Goal: Task Accomplishment & Management: Complete application form

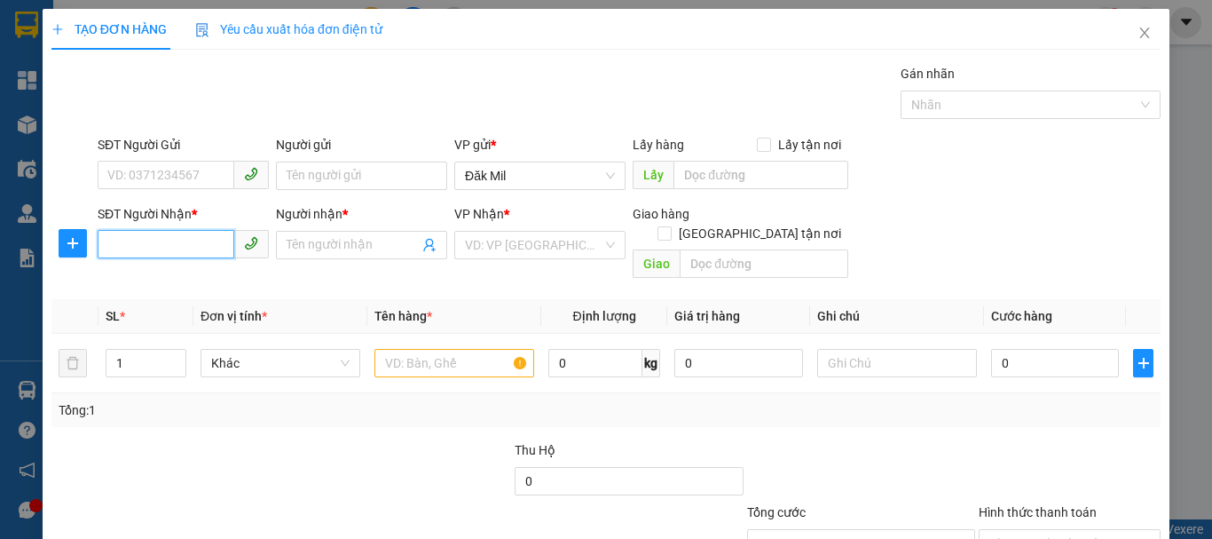
click at [217, 248] on input "SĐT Người Nhận *" at bounding box center [166, 244] width 137 height 28
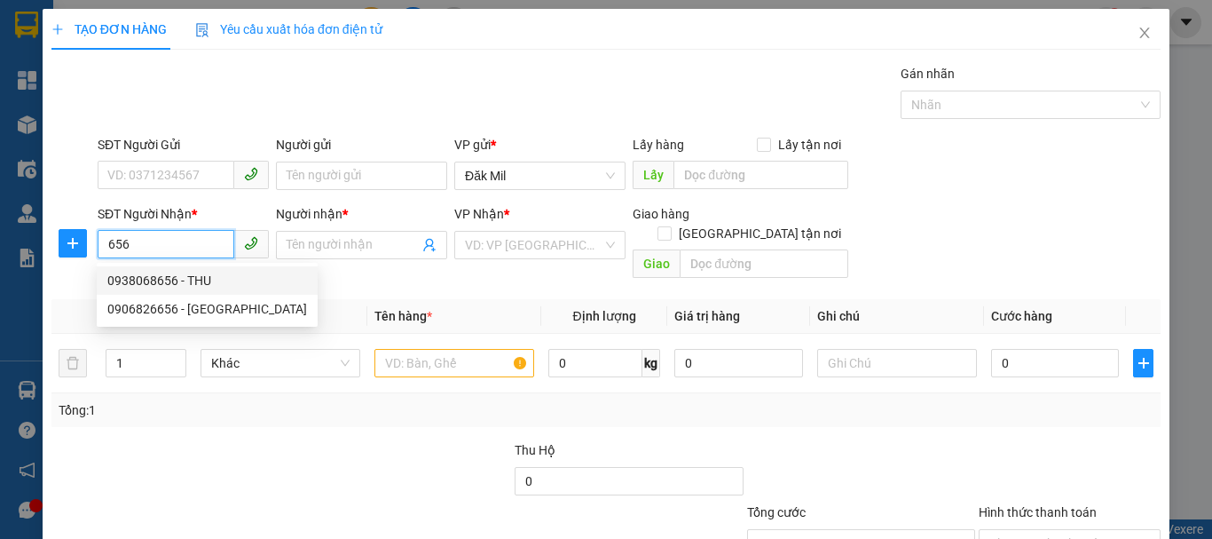
click at [207, 286] on div "0938068656 - THU" at bounding box center [207, 281] width 200 height 20
type input "0938068656"
type input "THU"
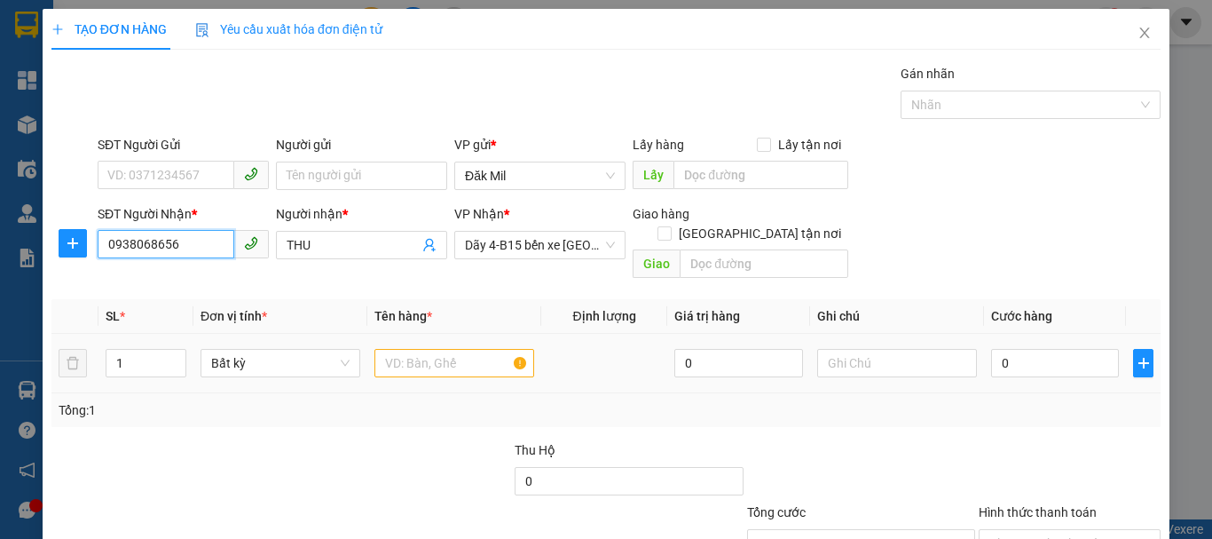
type input "0938068656"
click at [421, 355] on input "text" at bounding box center [454, 363] width 160 height 28
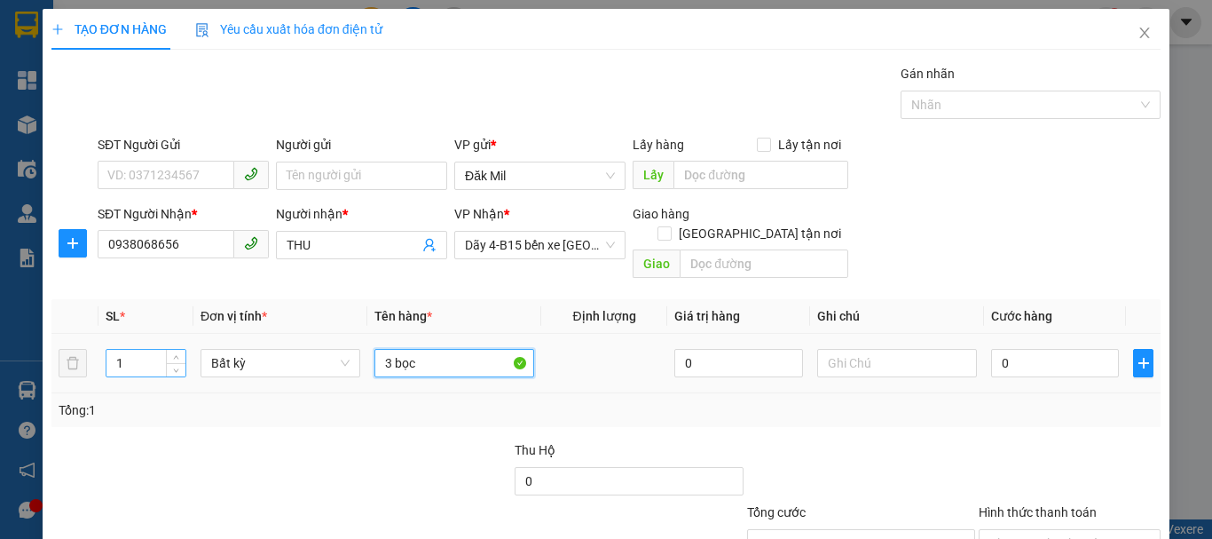
type input "3 bọc"
drag, startPoint x: 136, startPoint y: 340, endPoint x: 37, endPoint y: 333, distance: 98.8
click at [30, 347] on div "TẠO ĐƠN HÀNG Yêu cầu xuất hóa đơn điện tử Transit Pickup Surcharge Ids Transit …" at bounding box center [606, 269] width 1212 height 539
type input "3"
drag, startPoint x: 396, startPoint y: 337, endPoint x: 387, endPoint y: 339, distance: 9.0
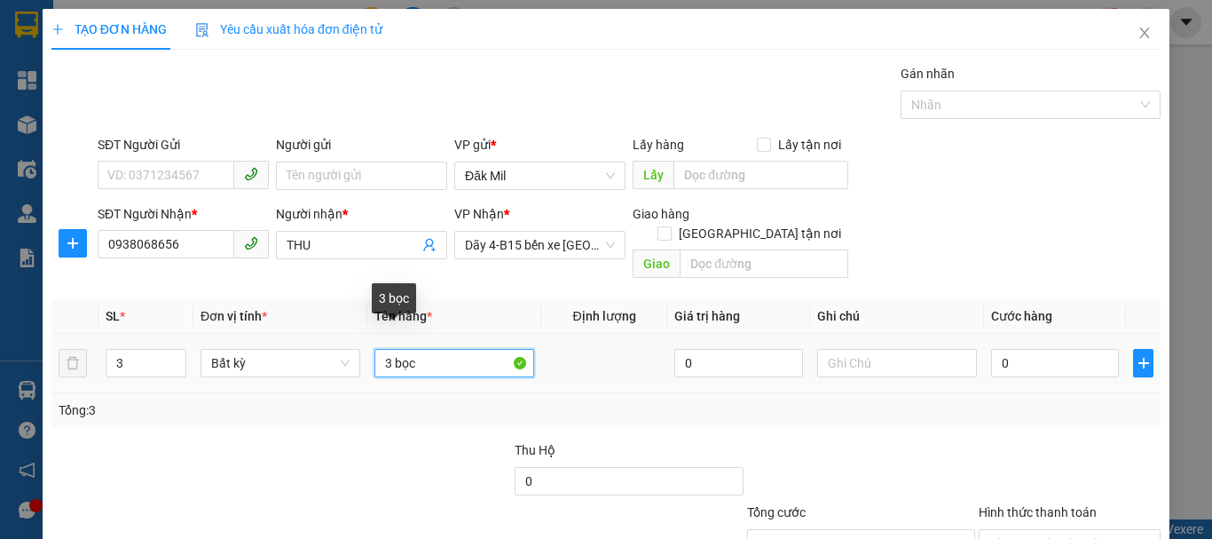
click at [378, 349] on input "3 bọc" at bounding box center [454, 363] width 160 height 28
click at [387, 349] on input "3 bọc" at bounding box center [454, 363] width 160 height 28
click at [389, 349] on input "3 bọc" at bounding box center [454, 363] width 160 height 28
drag, startPoint x: 389, startPoint y: 340, endPoint x: 339, endPoint y: 356, distance: 52.2
click at [339, 356] on tr "3 Bất kỳ 3 bọc 0 0" at bounding box center [605, 363] width 1109 height 59
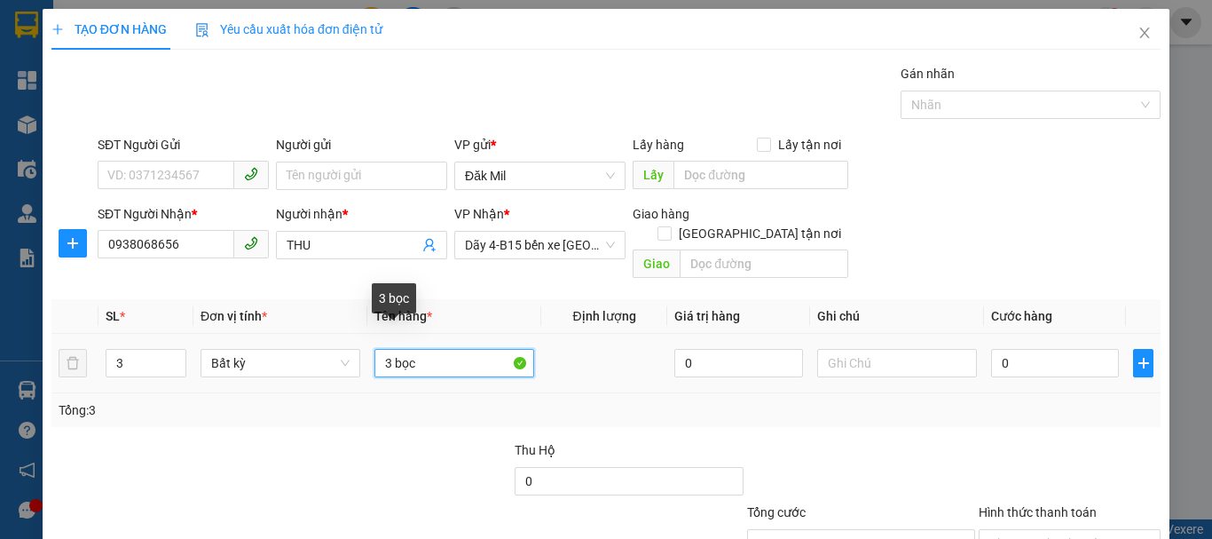
click at [394, 350] on input "3 bọc" at bounding box center [454, 363] width 160 height 28
click at [390, 349] on input "3 bọc" at bounding box center [454, 363] width 160 height 28
drag, startPoint x: 389, startPoint y: 340, endPoint x: 366, endPoint y: 358, distance: 28.4
click at [367, 358] on td "3 bọc" at bounding box center [454, 363] width 174 height 59
type input "bọc"
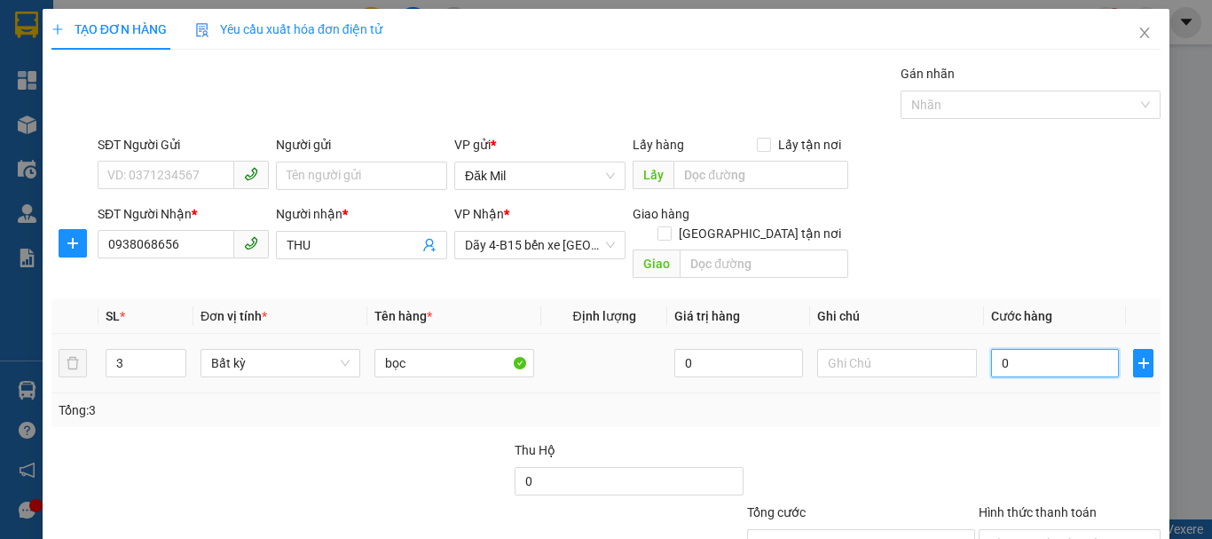
click at [1093, 349] on input "0" at bounding box center [1055, 363] width 128 height 28
type input "1"
type input "13"
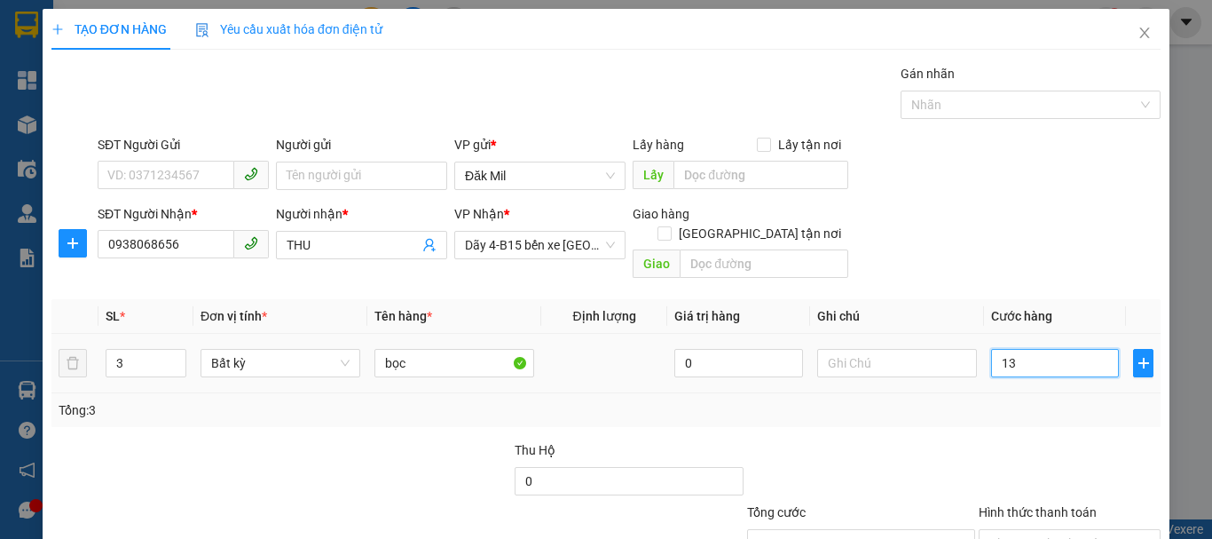
type input "13"
type input "130"
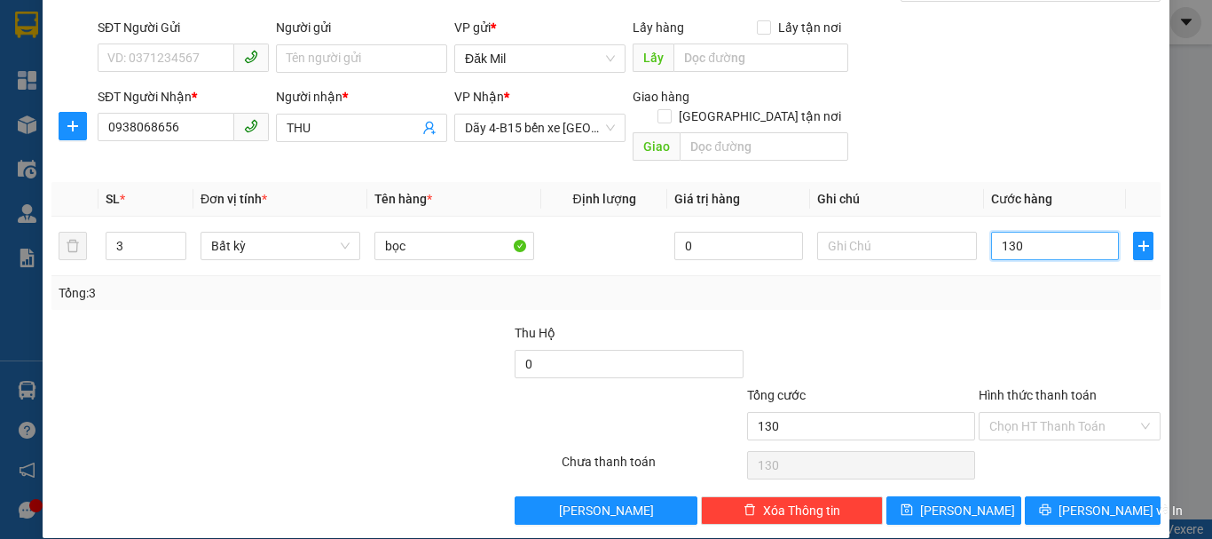
scroll to position [118, 0]
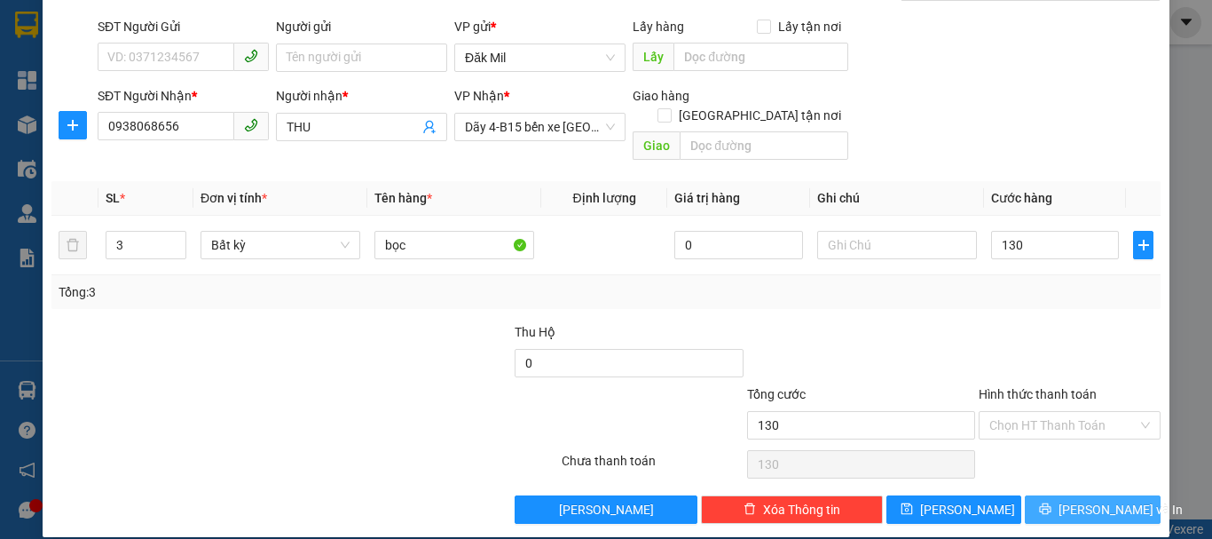
type input "130.000"
click at [1098, 500] on span "[PERSON_NAME] và In" at bounding box center [1121, 510] width 124 height 20
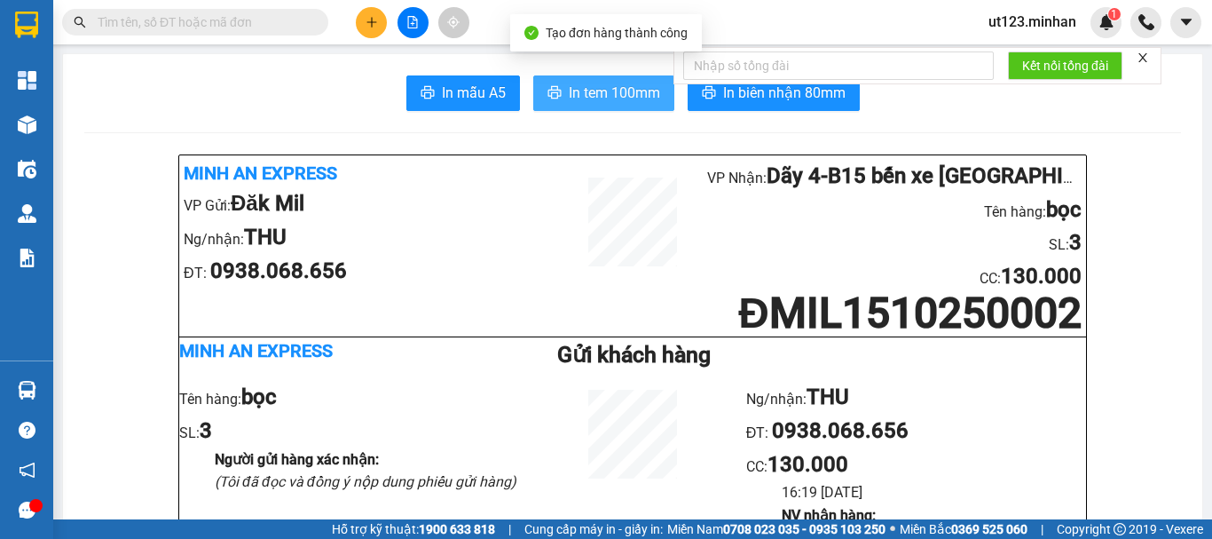
click at [617, 98] on span "In tem 100mm" at bounding box center [614, 93] width 91 height 22
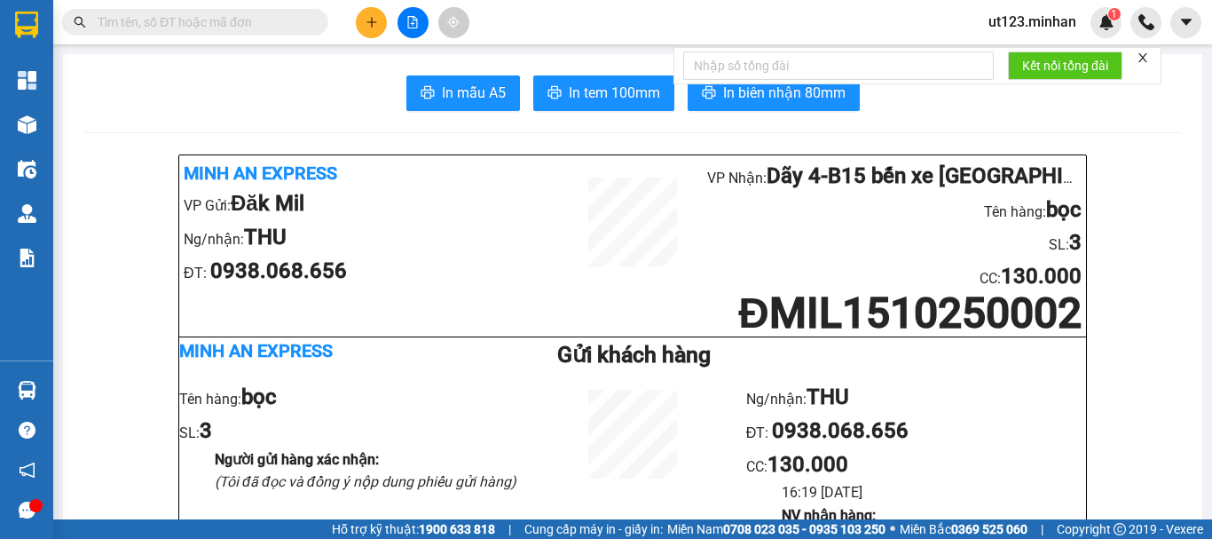
drag, startPoint x: 359, startPoint y: 28, endPoint x: 374, endPoint y: 35, distance: 15.5
click at [363, 28] on button at bounding box center [371, 22] width 31 height 31
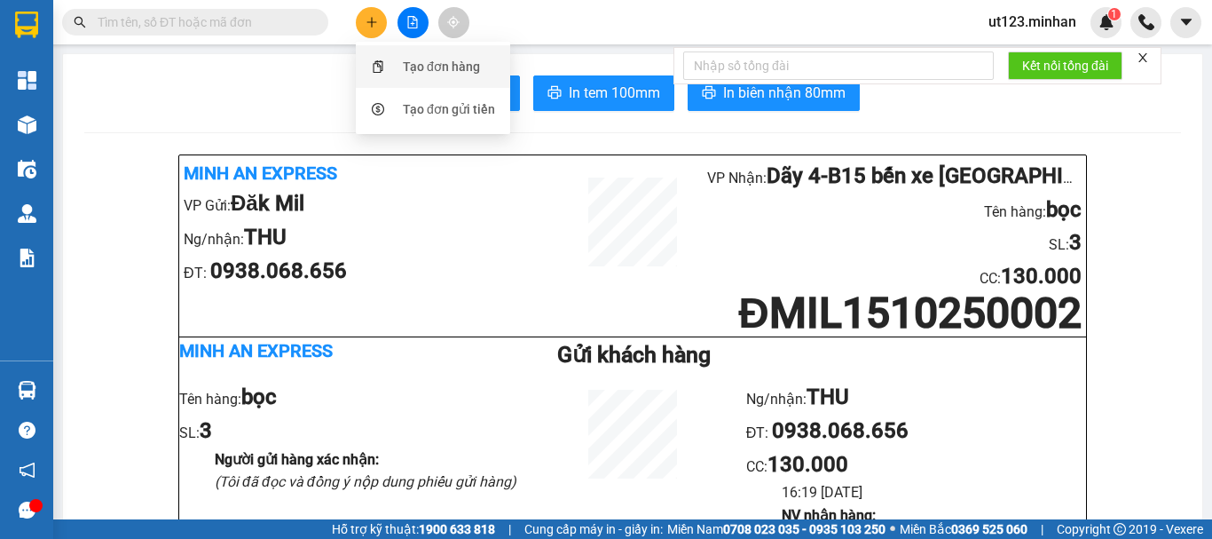
click at [392, 56] on div "Tạo đơn hàng" at bounding box center [432, 67] width 133 height 34
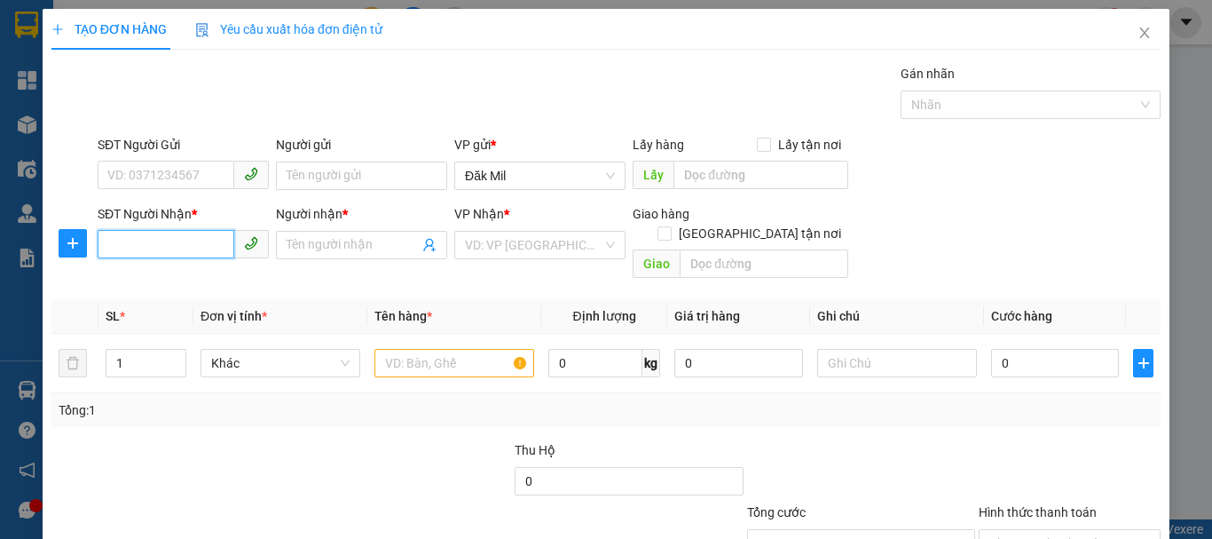
click at [205, 252] on input "SĐT Người Nhận *" at bounding box center [166, 244] width 137 height 28
type input "0382495403"
click at [204, 284] on div "0382495403 - HUYNH" at bounding box center [181, 281] width 148 height 20
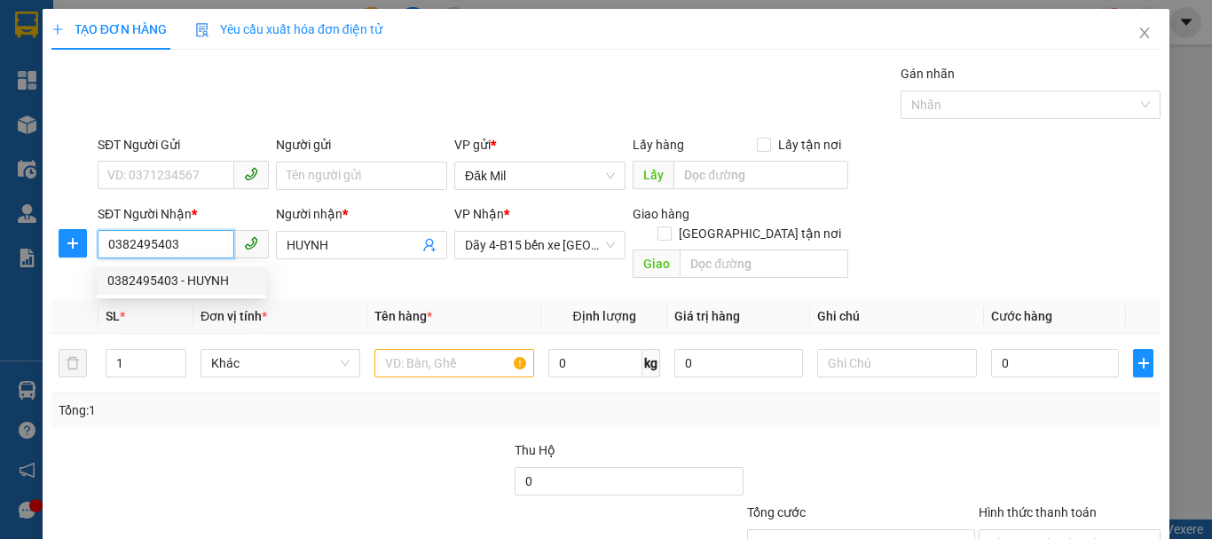
type input "HUYNH"
type input "0382495403"
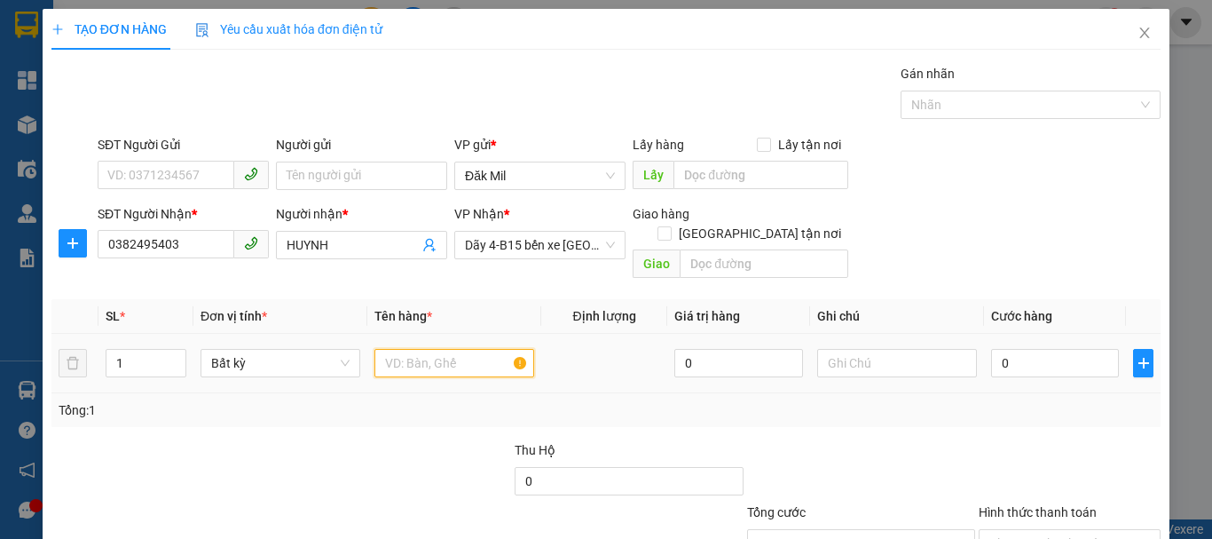
click at [494, 349] on input "text" at bounding box center [454, 363] width 160 height 28
type input "tg"
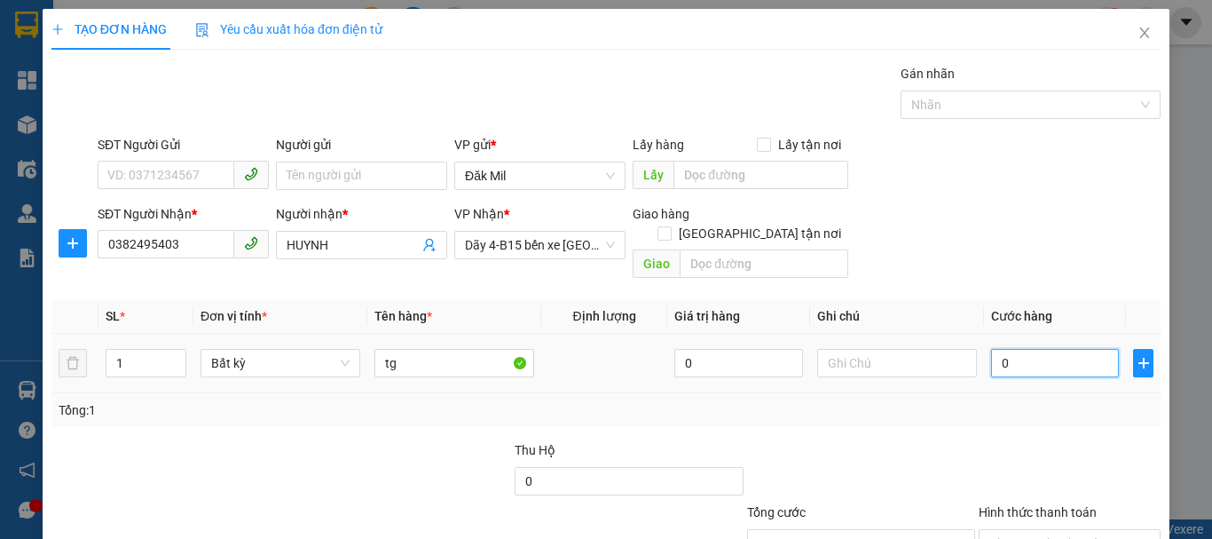
click at [1033, 349] on input "0" at bounding box center [1055, 363] width 128 height 28
type input "4"
type input "40"
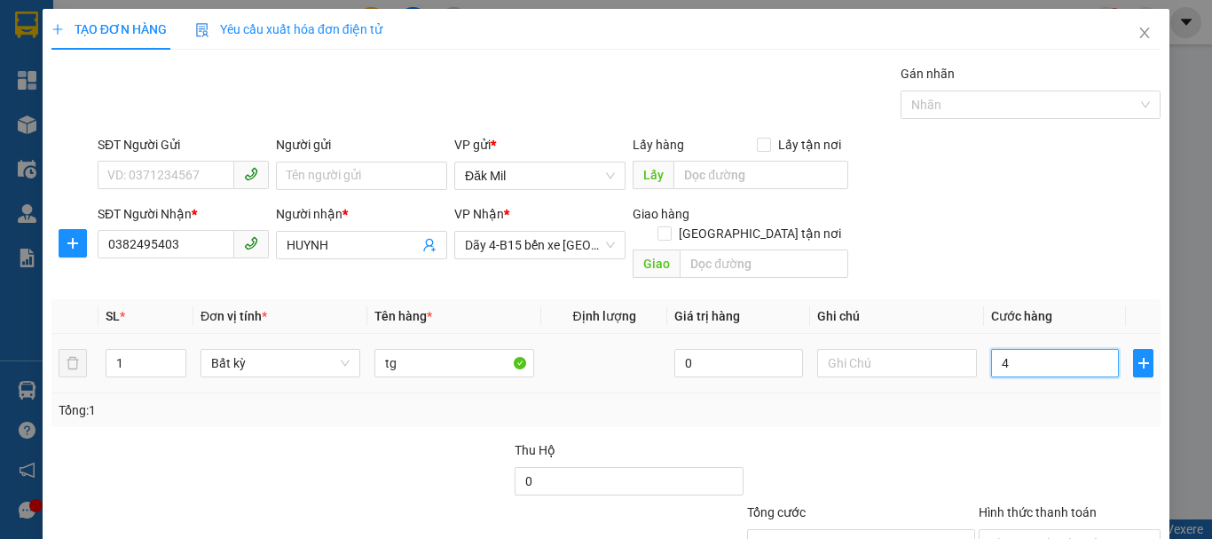
type input "40"
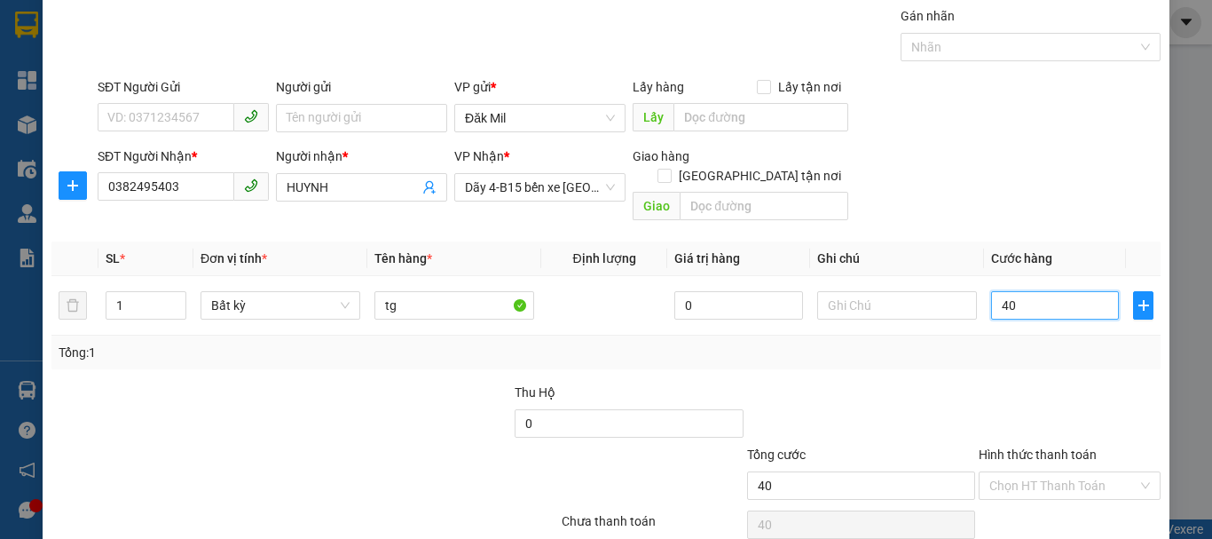
scroll to position [29, 0]
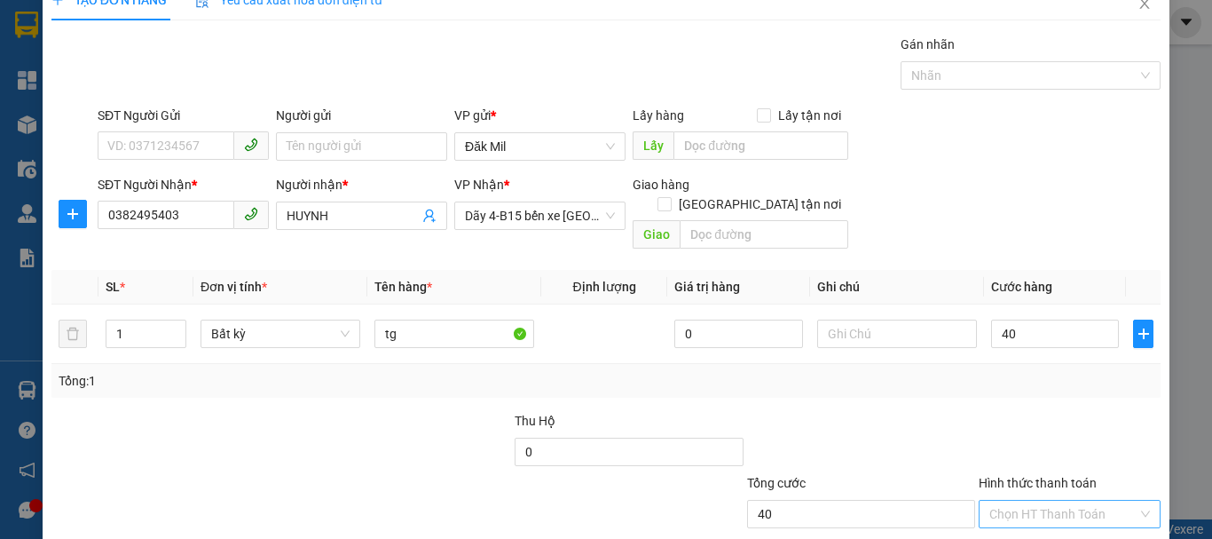
type input "40.000"
click at [1041, 500] on input "Hình thức thanh toán" at bounding box center [1063, 513] width 148 height 27
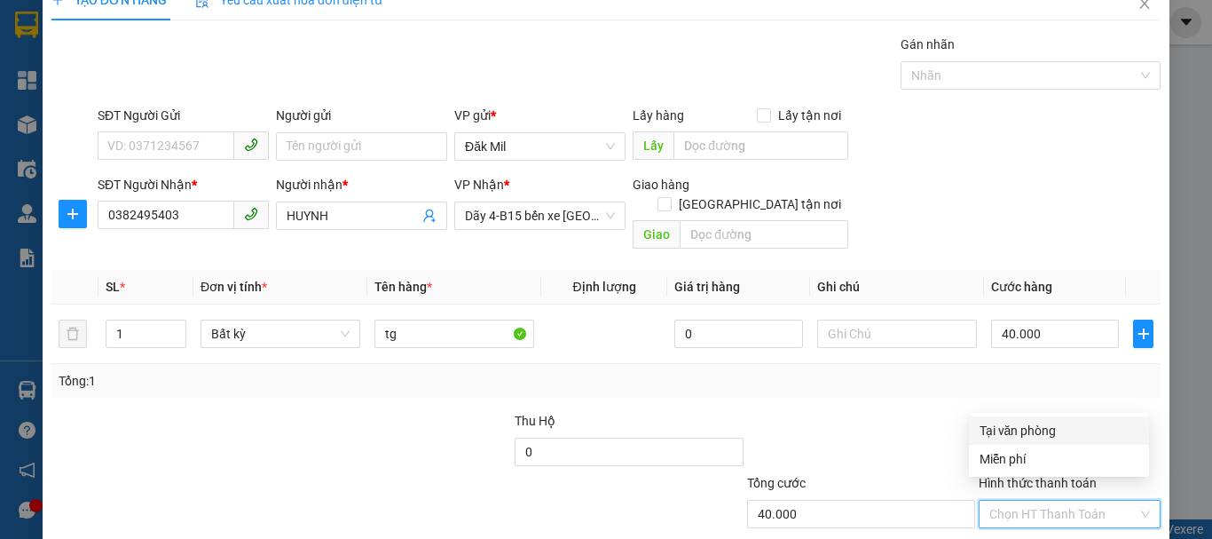
click at [1064, 429] on div "Tại văn phòng" at bounding box center [1059, 431] width 159 height 20
type input "0"
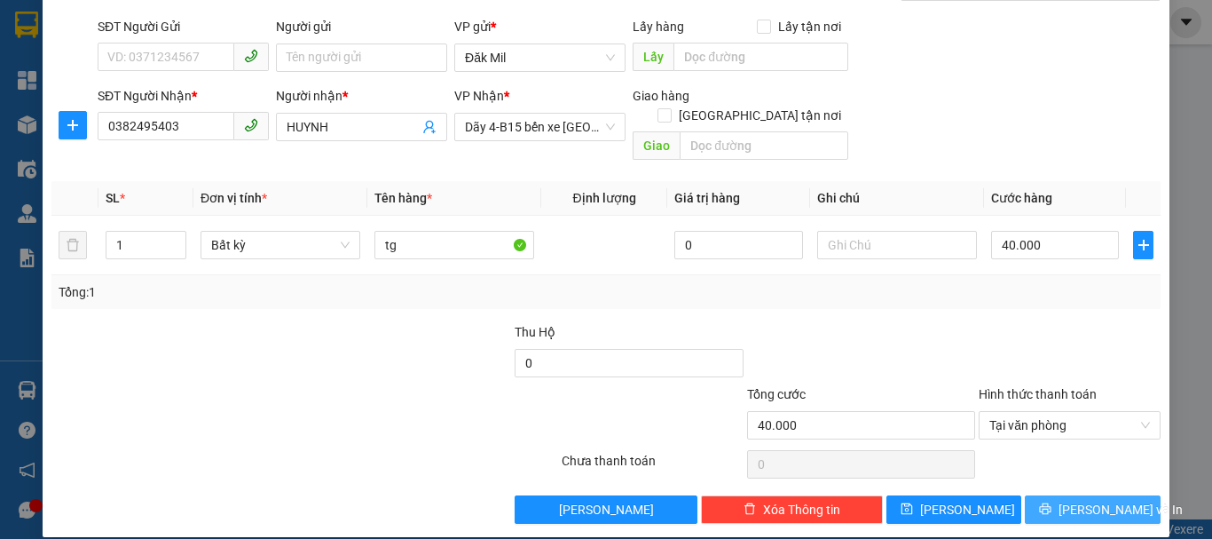
click at [1088, 500] on span "[PERSON_NAME] và In" at bounding box center [1121, 510] width 124 height 20
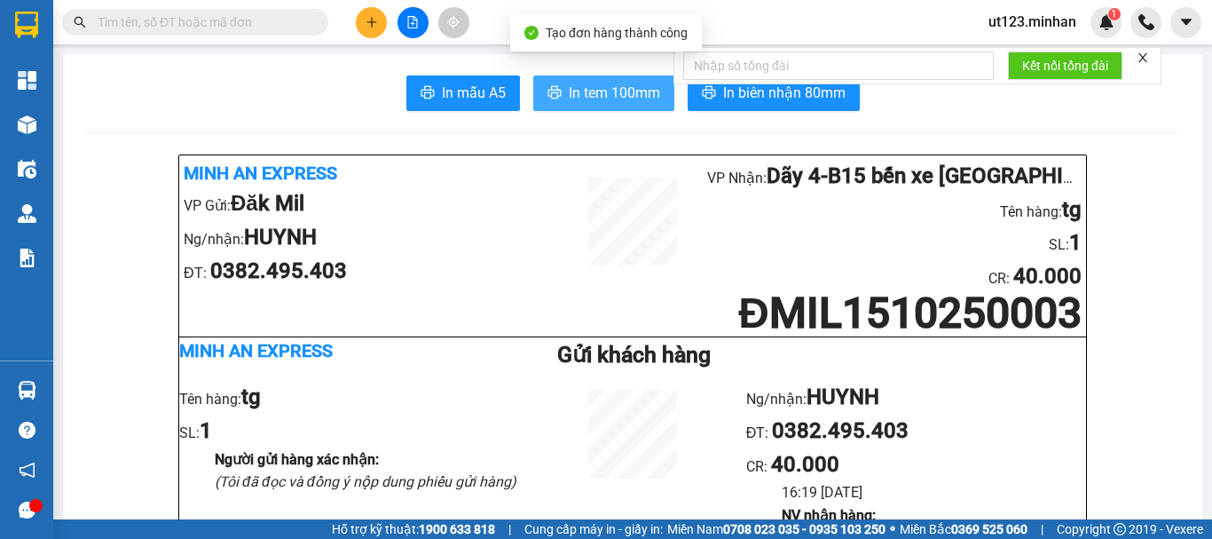
click at [626, 92] on span "In tem 100mm" at bounding box center [614, 93] width 91 height 22
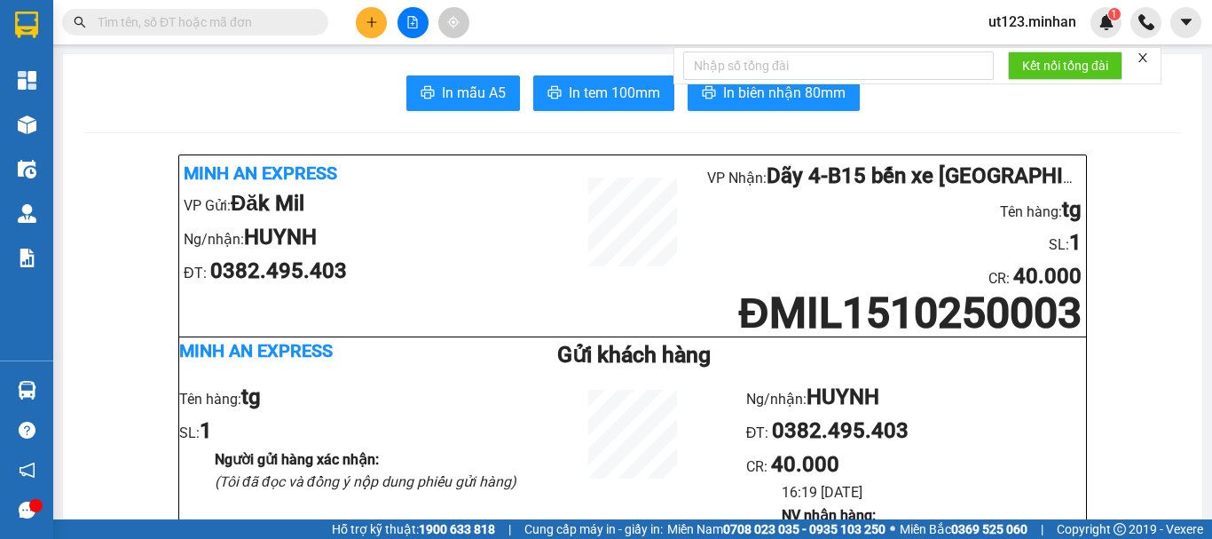
click at [371, 20] on icon "plus" at bounding box center [372, 22] width 12 height 12
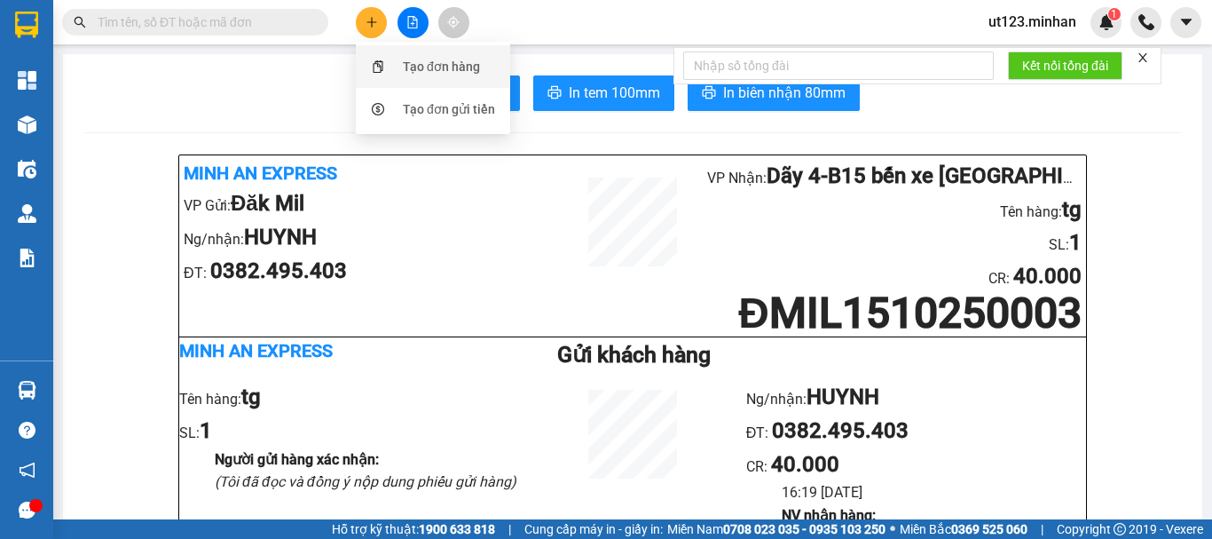
click at [394, 54] on div "Tạo đơn hàng" at bounding box center [432, 67] width 133 height 34
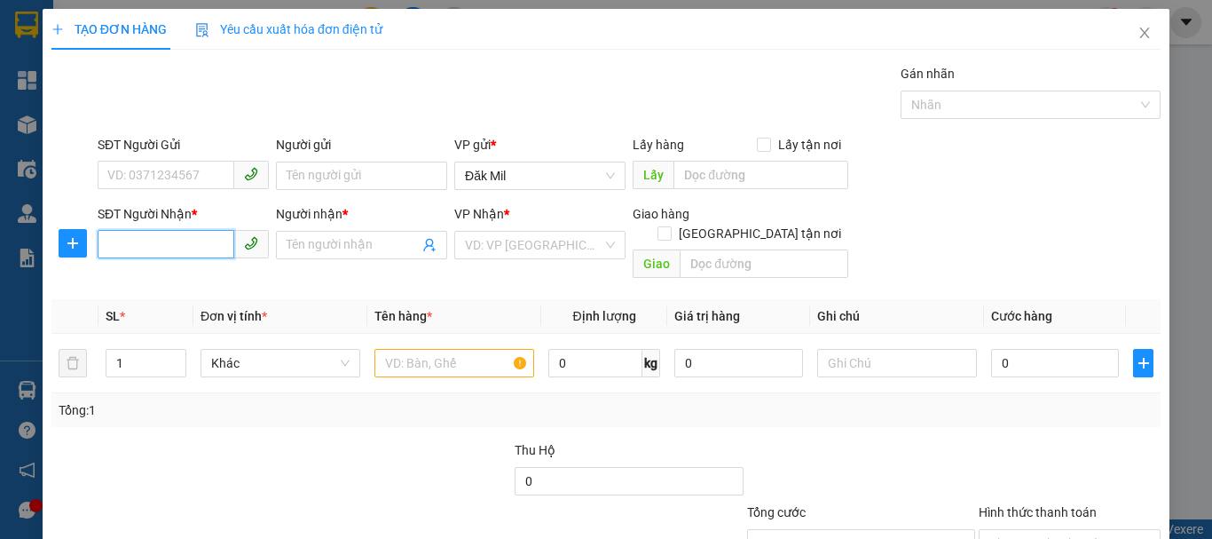
click at [217, 248] on input "SĐT Người Nhận *" at bounding box center [166, 244] width 137 height 28
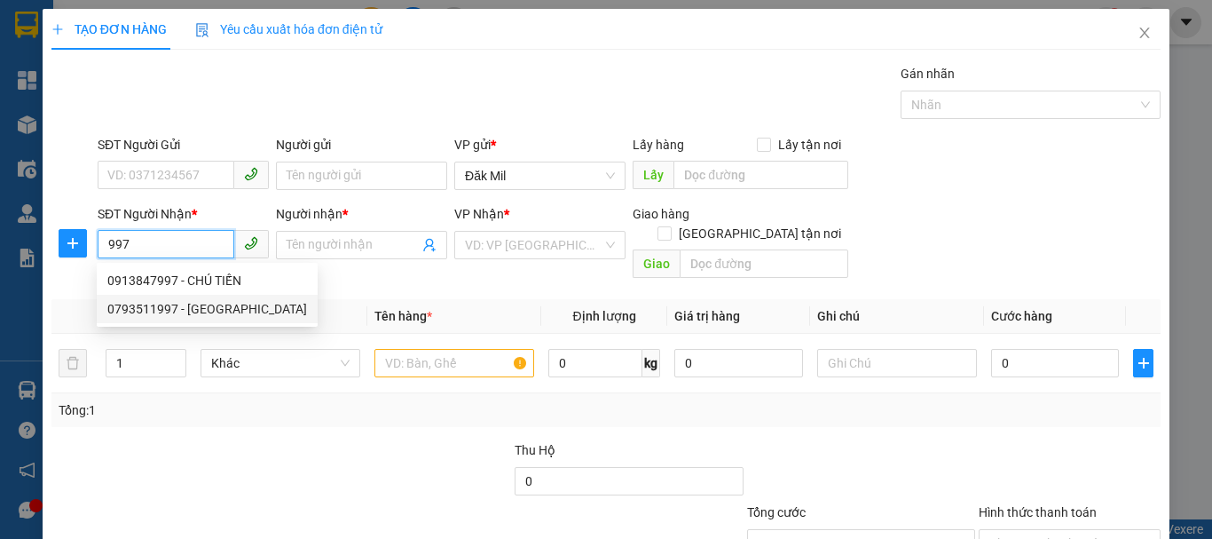
click at [210, 311] on div "0793511997 - [GEOGRAPHIC_DATA]" at bounding box center [207, 309] width 200 height 20
type input "0793511997"
type input "ĐAN"
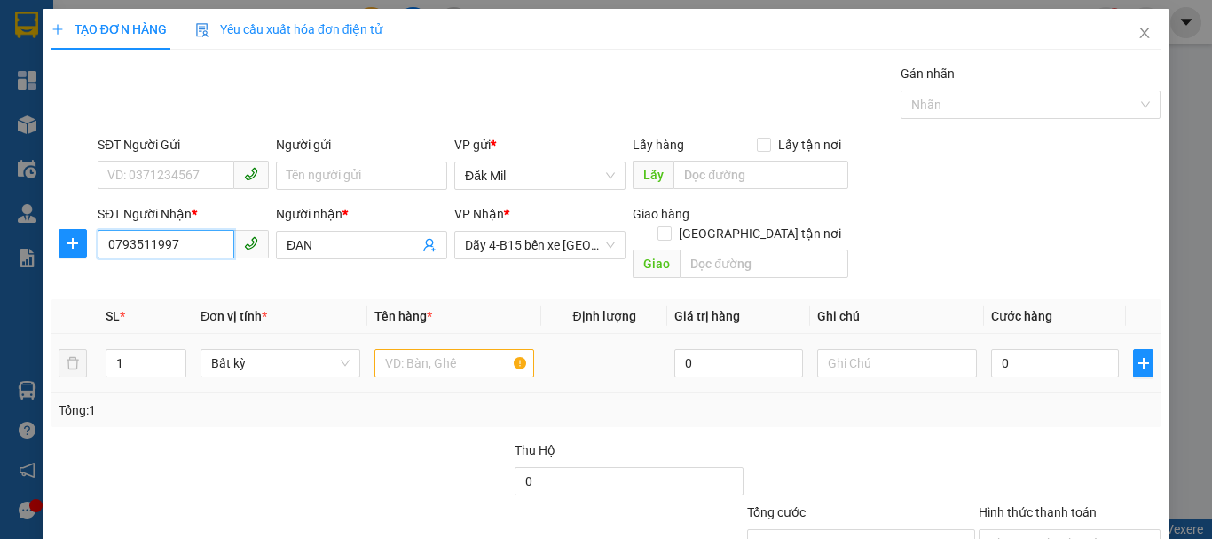
type input "0793511997"
click at [404, 349] on input "text" at bounding box center [454, 363] width 160 height 28
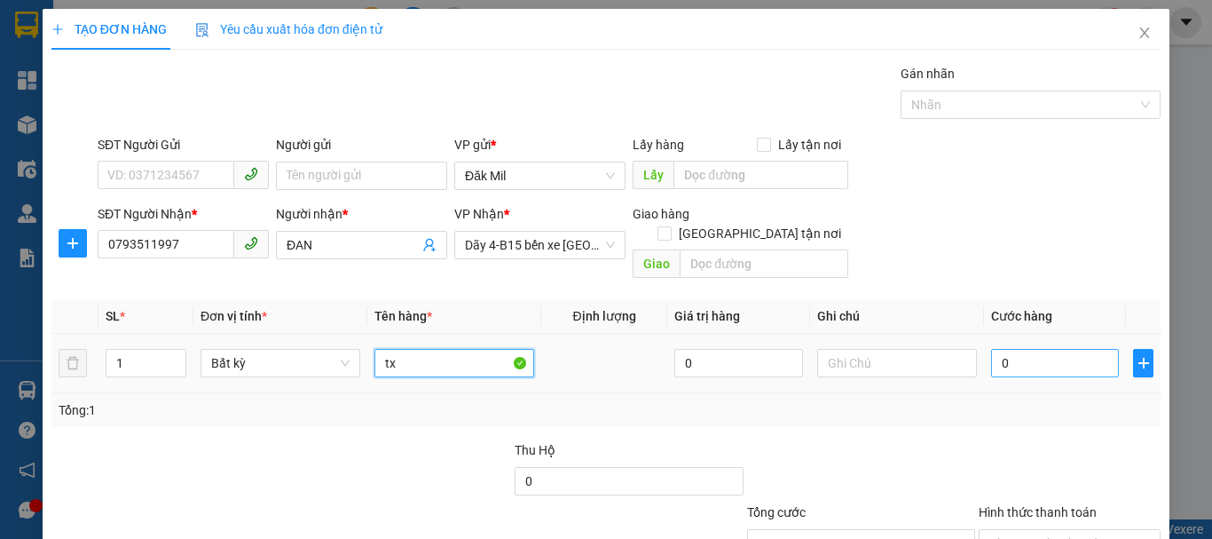
type input "tx"
click at [1032, 349] on input "0" at bounding box center [1055, 363] width 128 height 28
type input "5"
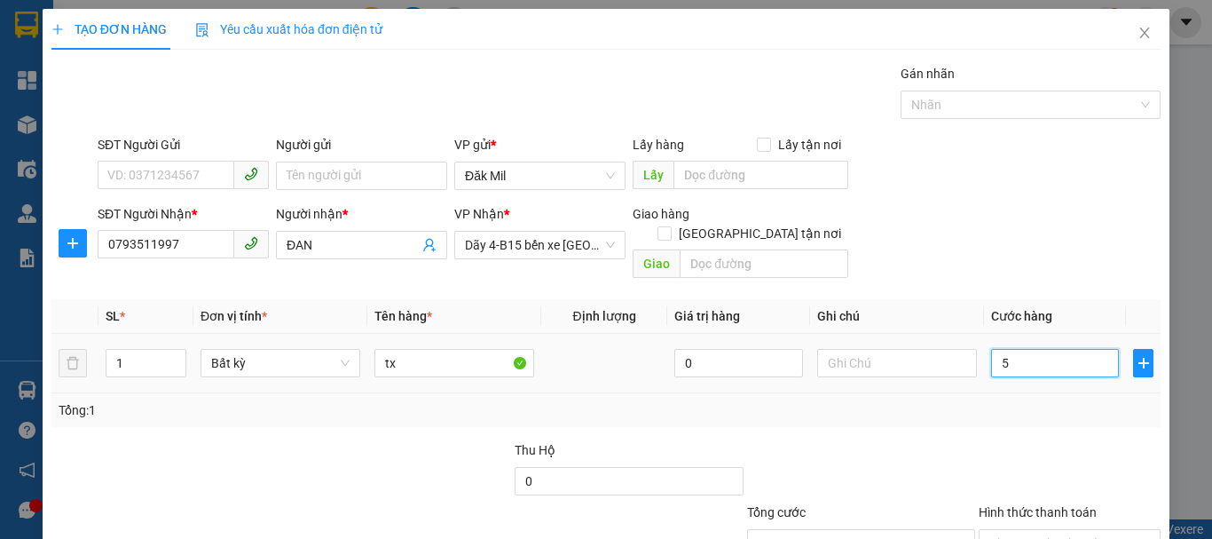
type input "50"
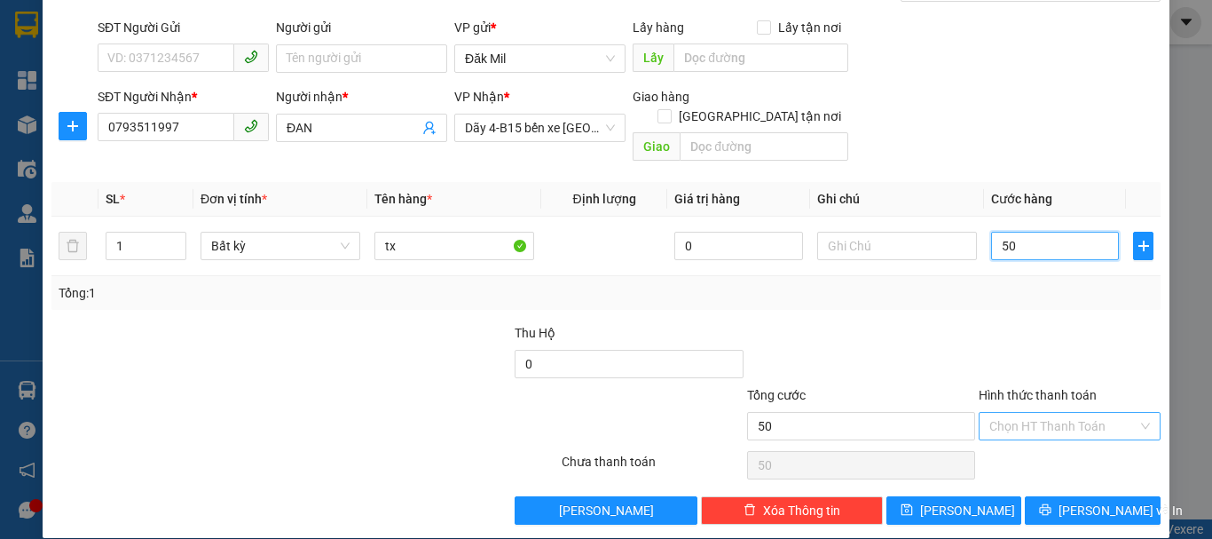
scroll to position [118, 0]
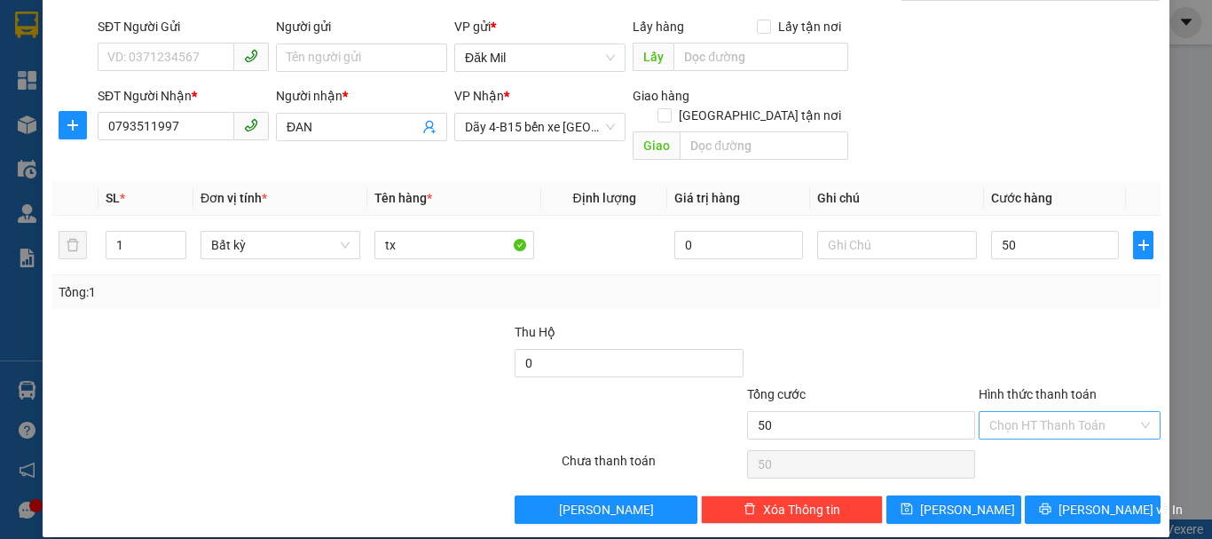
type input "50.000"
drag, startPoint x: 1013, startPoint y: 402, endPoint x: 1028, endPoint y: 421, distance: 24.0
click at [1019, 412] on input "Hình thức thanh toán" at bounding box center [1063, 425] width 148 height 27
click at [1034, 434] on div "Tại văn phòng" at bounding box center [1059, 441] width 159 height 20
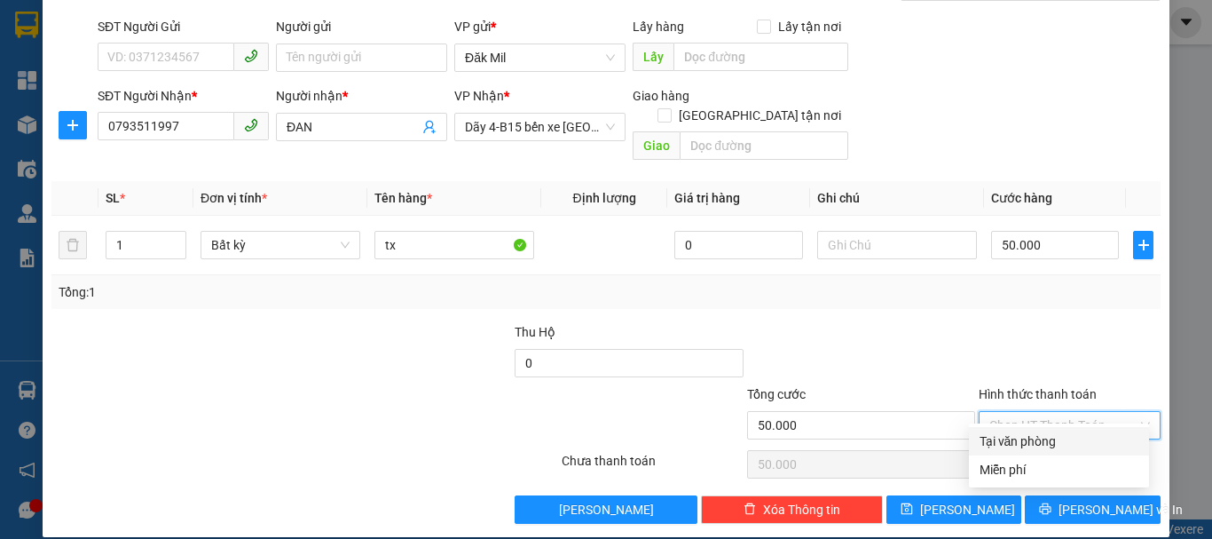
type input "0"
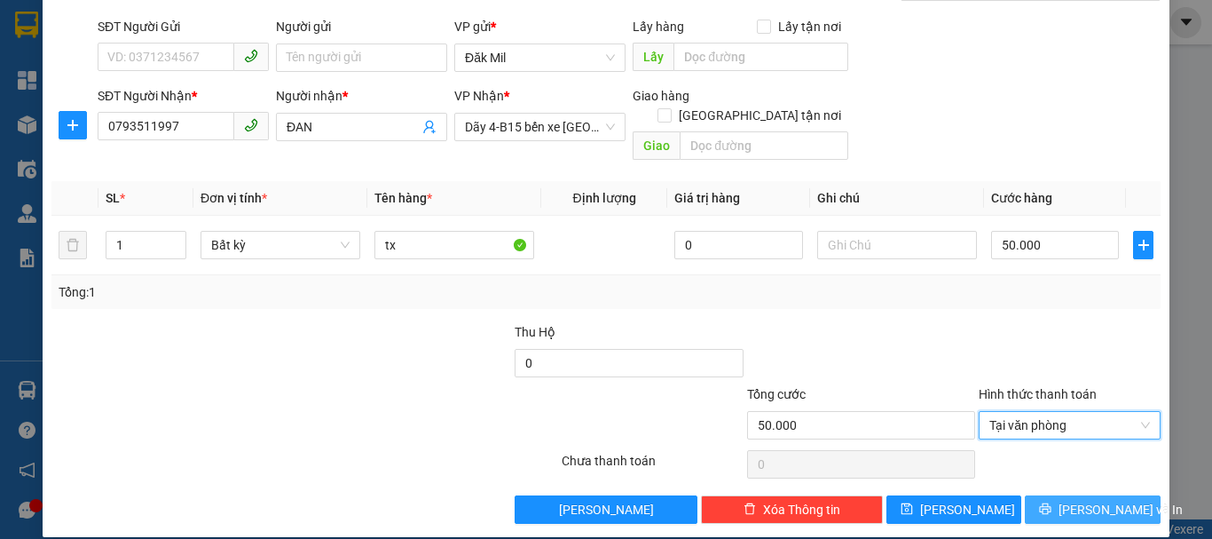
click at [1069, 500] on span "[PERSON_NAME] và In" at bounding box center [1121, 510] width 124 height 20
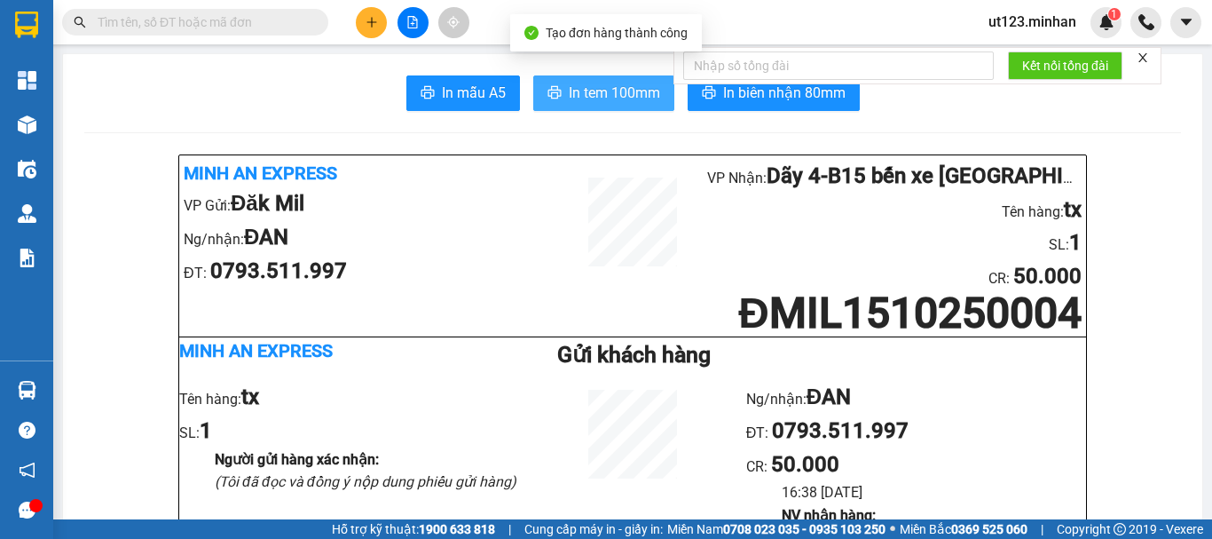
click at [619, 91] on span "In tem 100mm" at bounding box center [614, 93] width 91 height 22
